Goal: Find specific page/section: Find specific page/section

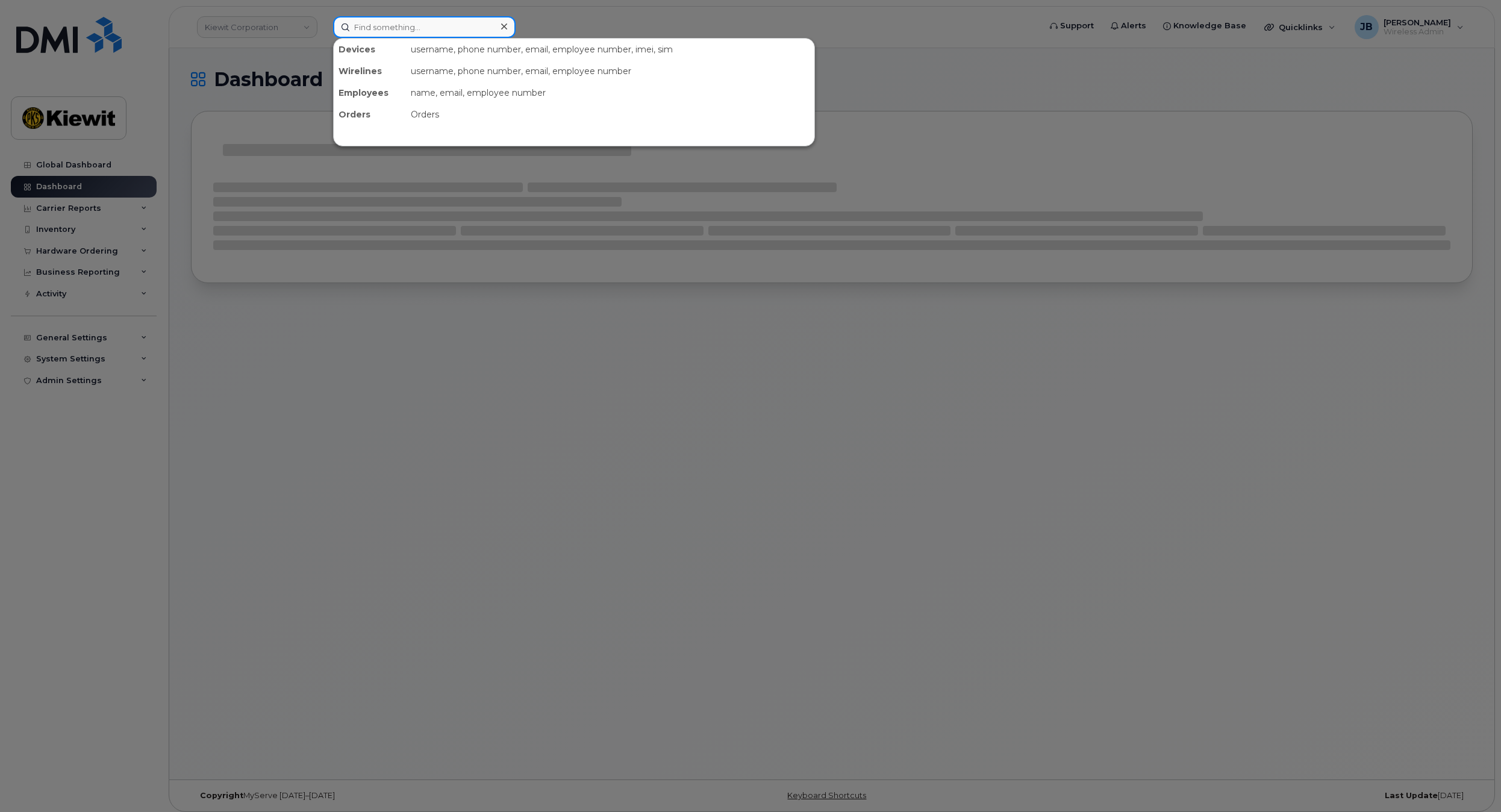
click at [441, 31] on input at bounding box center [424, 27] width 182 height 22
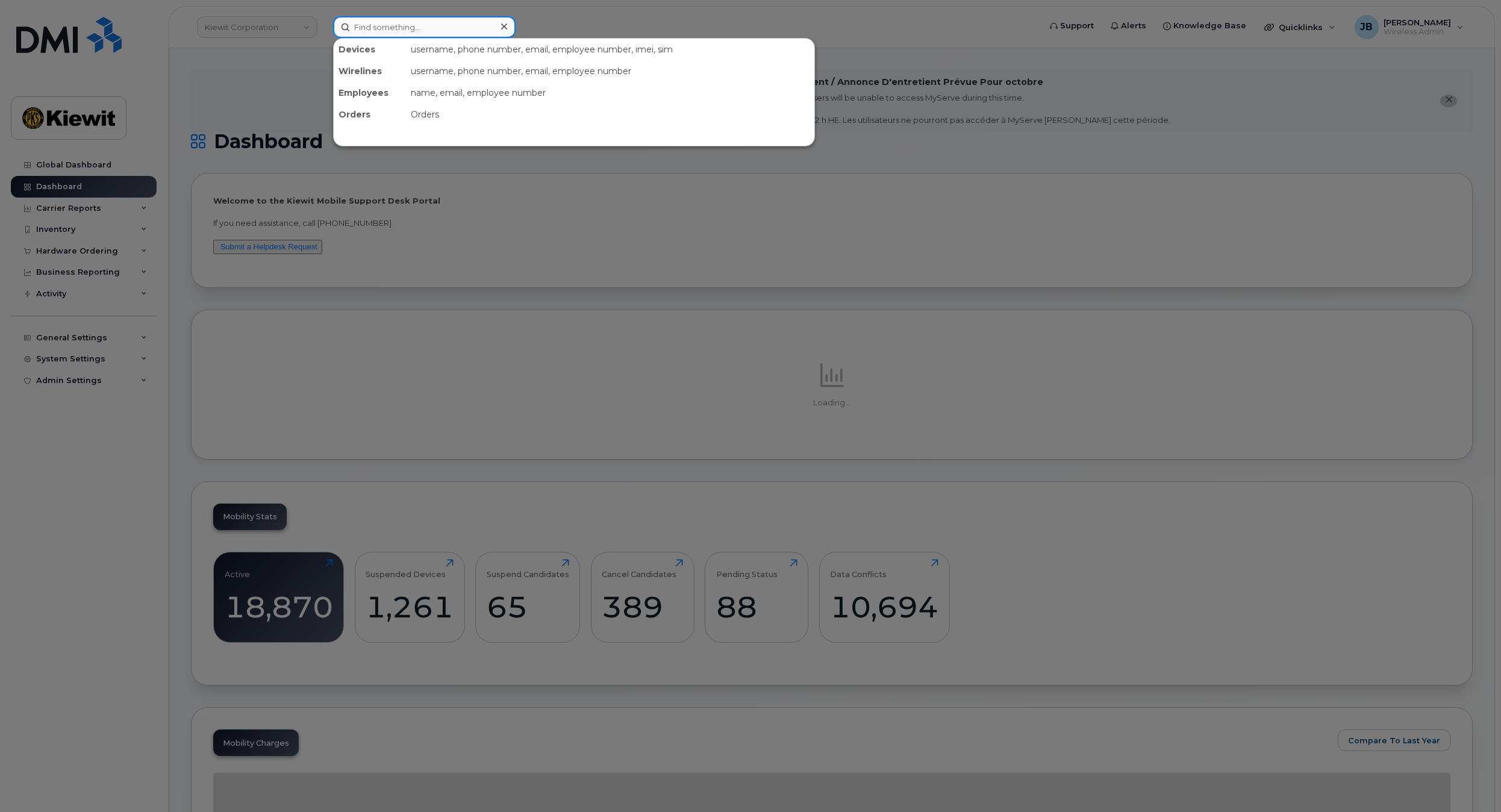
paste input "[PERSON_NAME].[PERSON_NAME]"
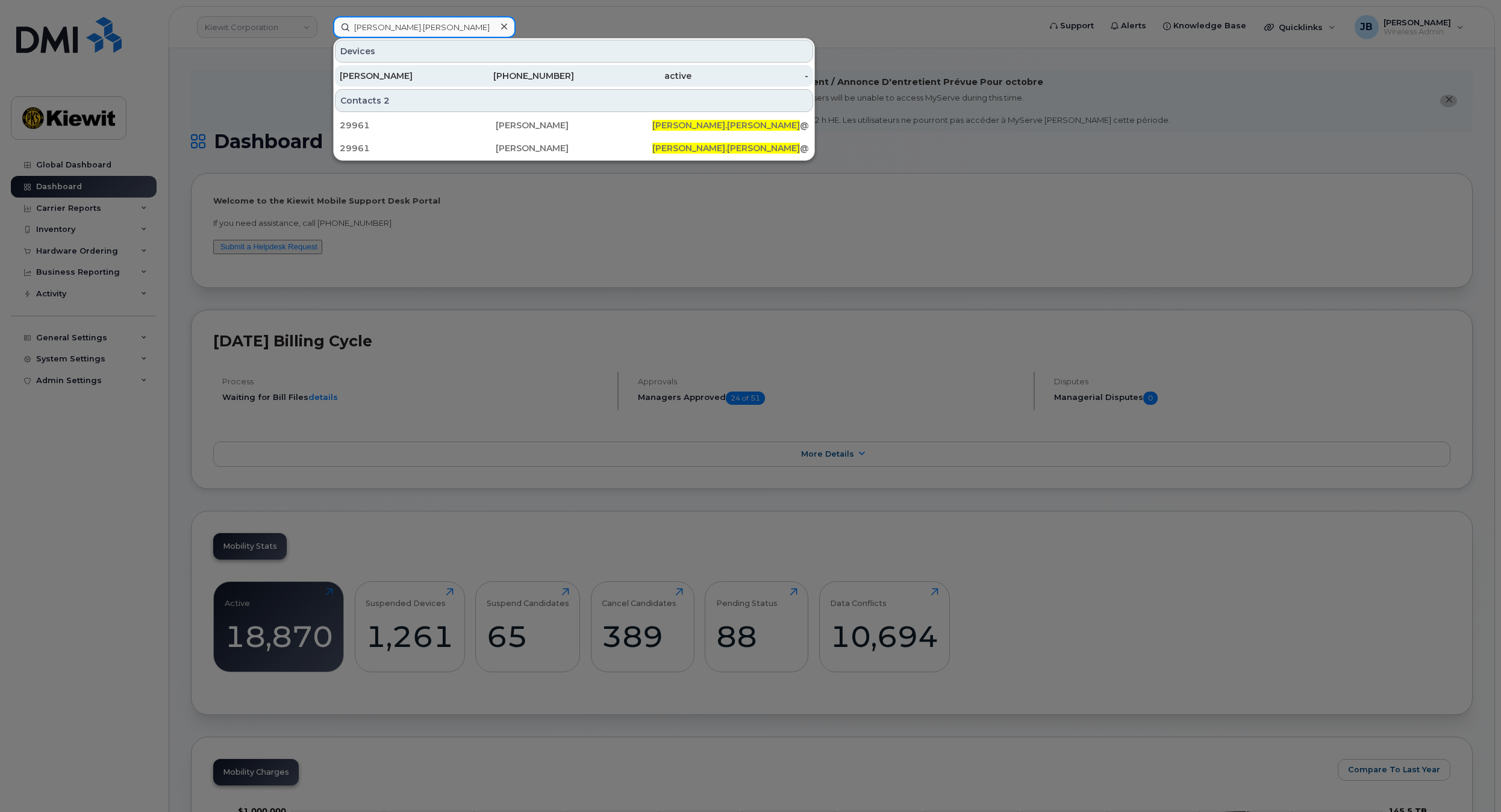
type input "[PERSON_NAME].[PERSON_NAME]"
click at [571, 72] on div "[PHONE_NUMBER]" at bounding box center [516, 76] width 118 height 12
